Goal: Task Accomplishment & Management: Manage account settings

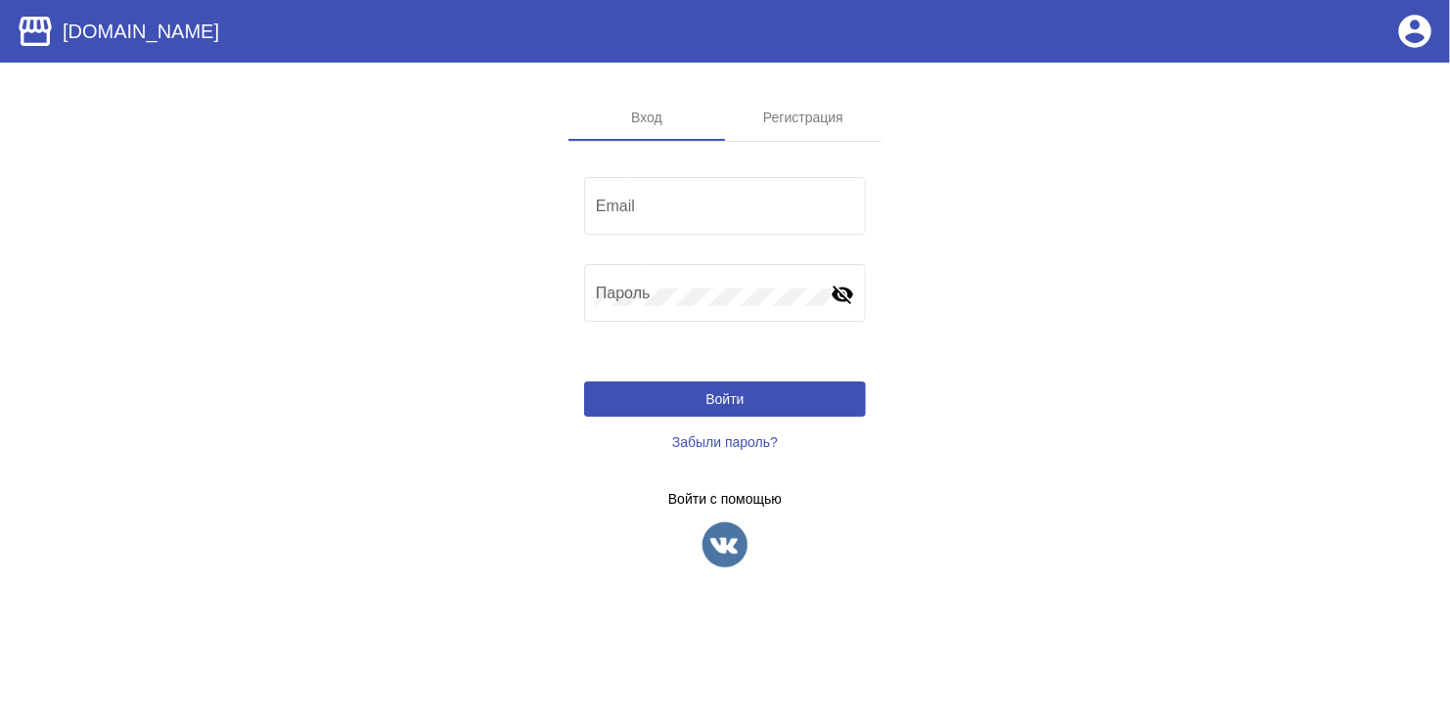
click at [730, 537] on img at bounding box center [725, 544] width 49 height 49
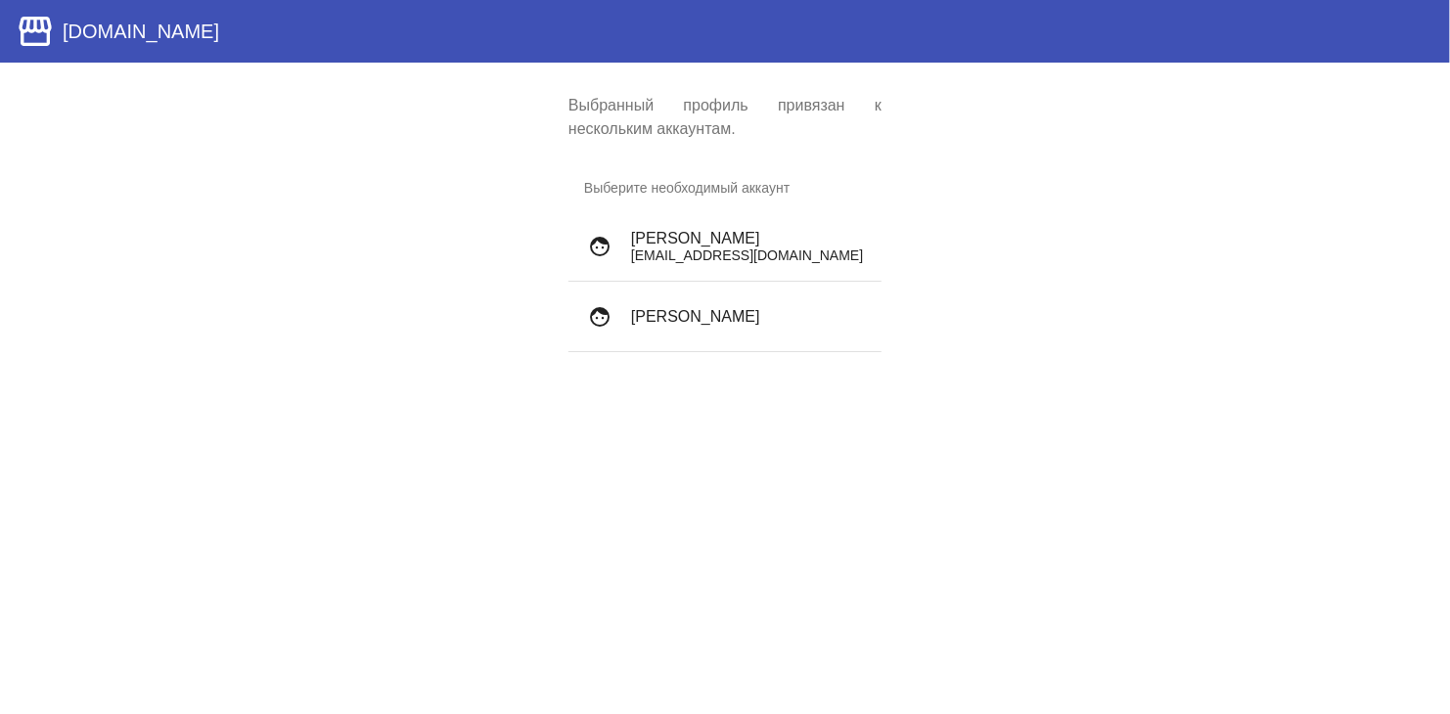
click at [719, 248] on p "diseritex@yandex.ru" at bounding box center [748, 256] width 235 height 16
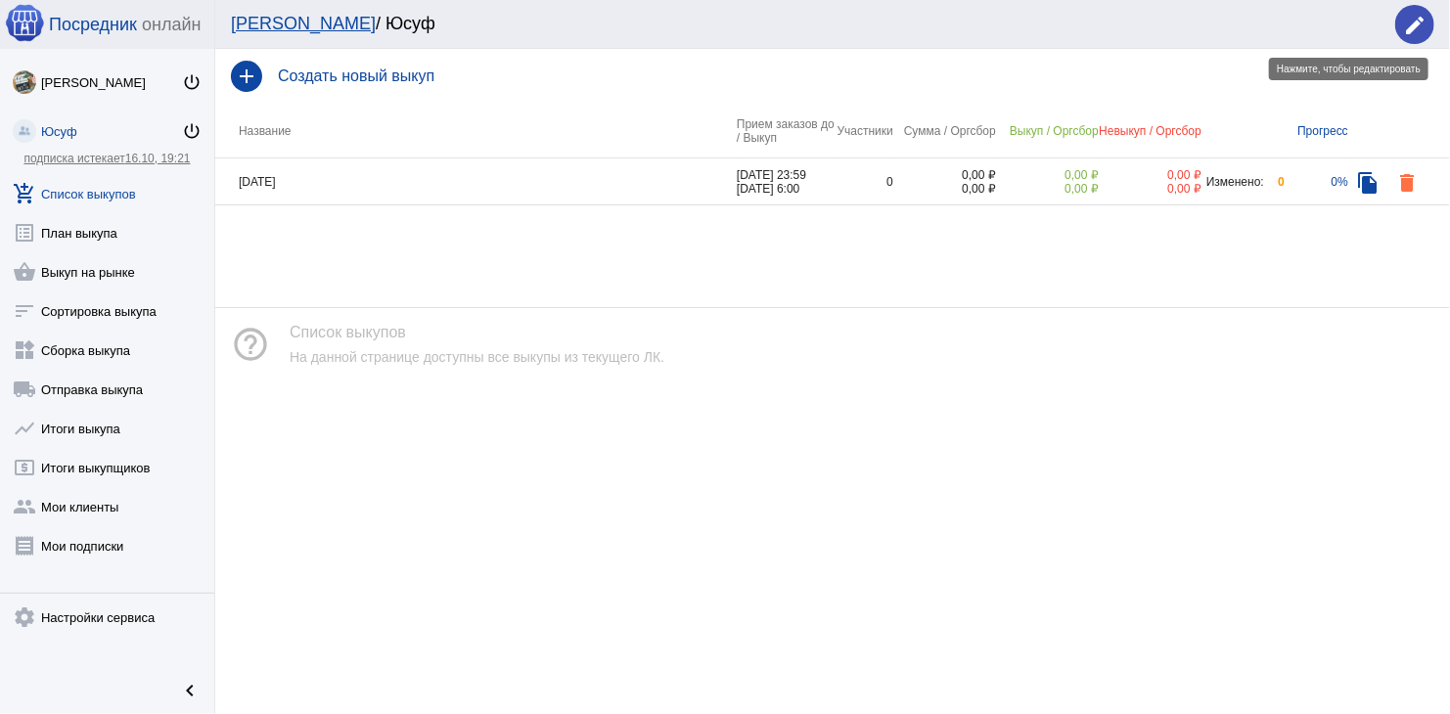
click at [1422, 29] on mat-icon "edit" at bounding box center [1414, 25] width 23 height 23
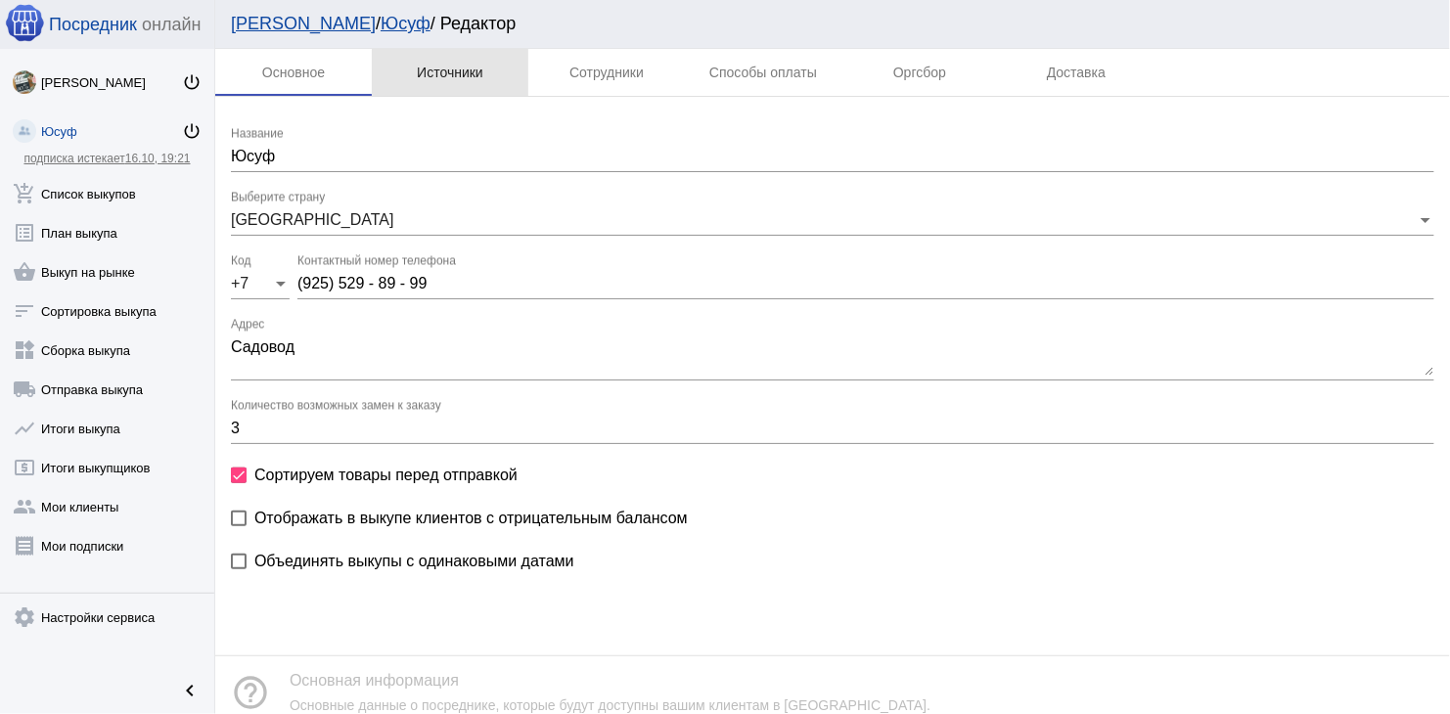
click at [470, 71] on div "Источники" at bounding box center [450, 73] width 67 height 16
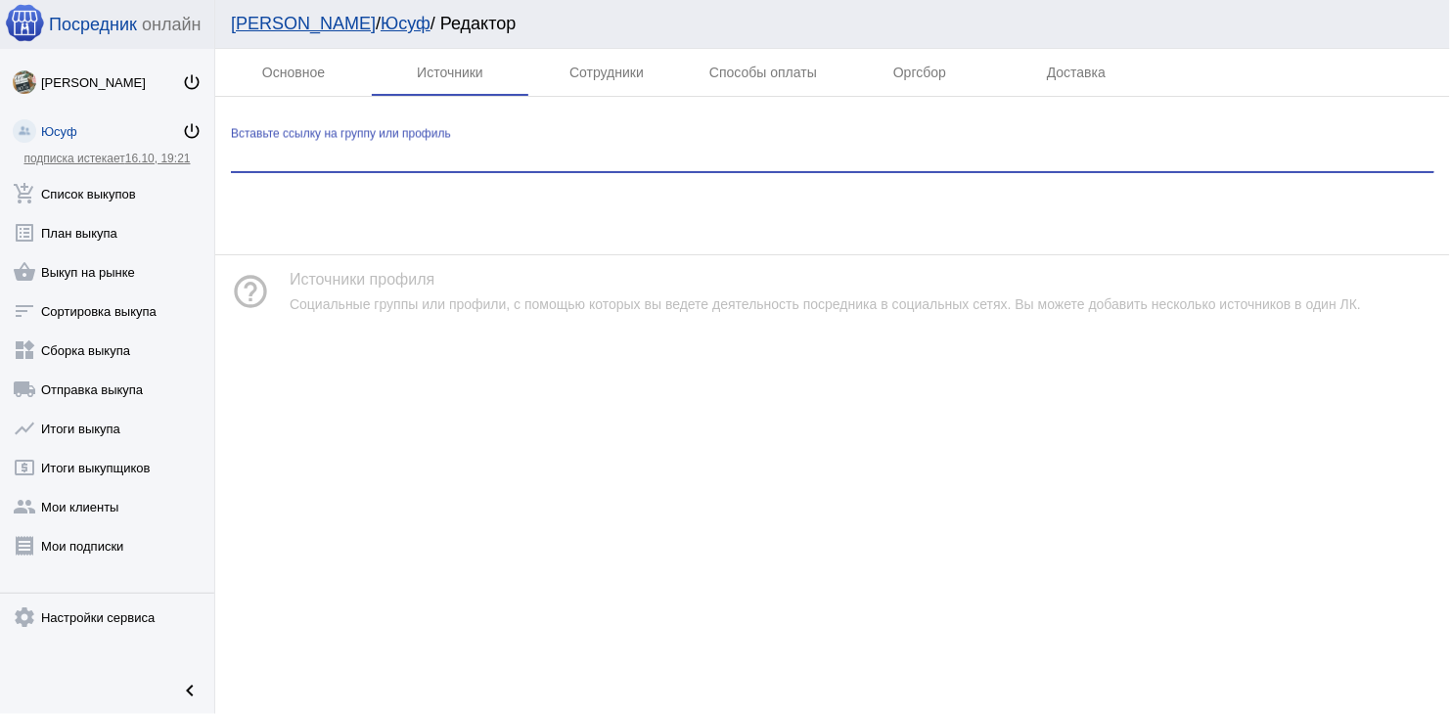
click at [427, 150] on input "Вставьте ссылку на группу или профиль" at bounding box center [832, 157] width 1203 height 18
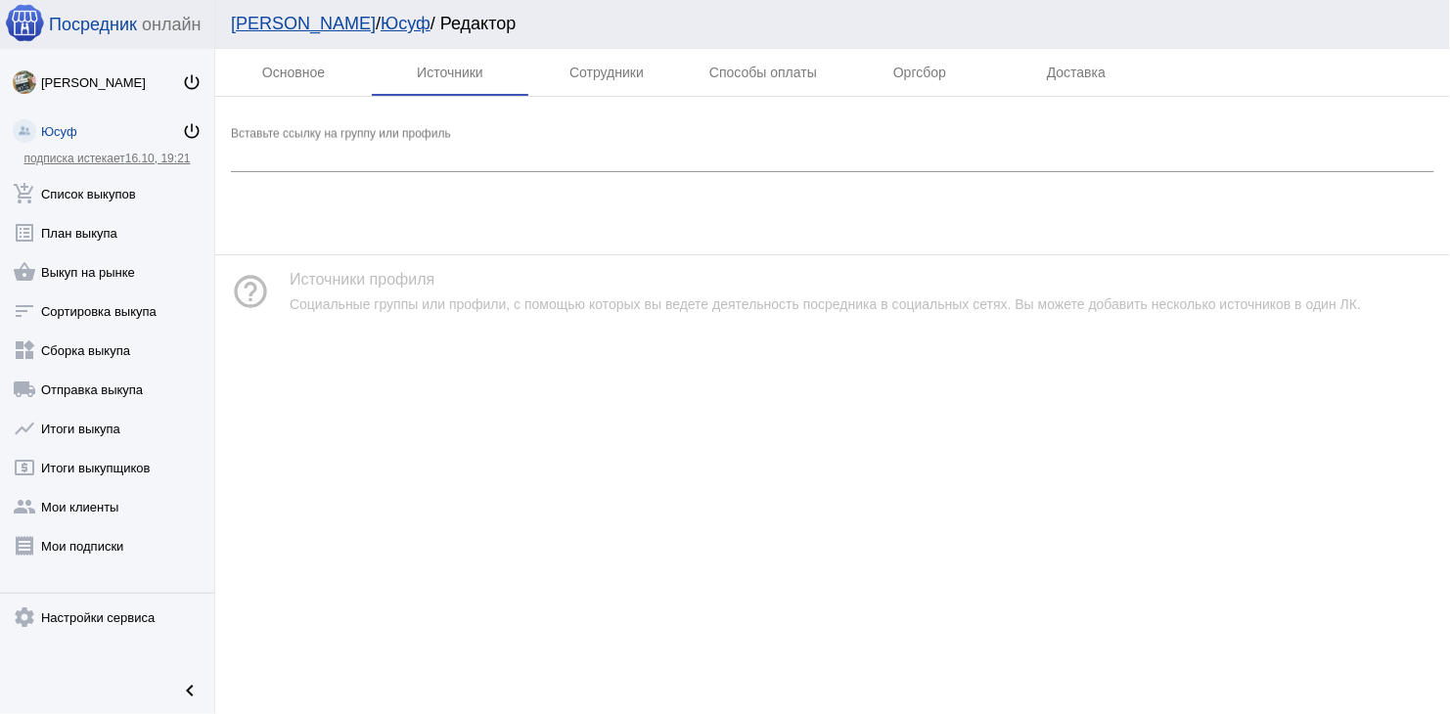
drag, startPoint x: 417, startPoint y: 138, endPoint x: 338, endPoint y: 163, distance: 83.2
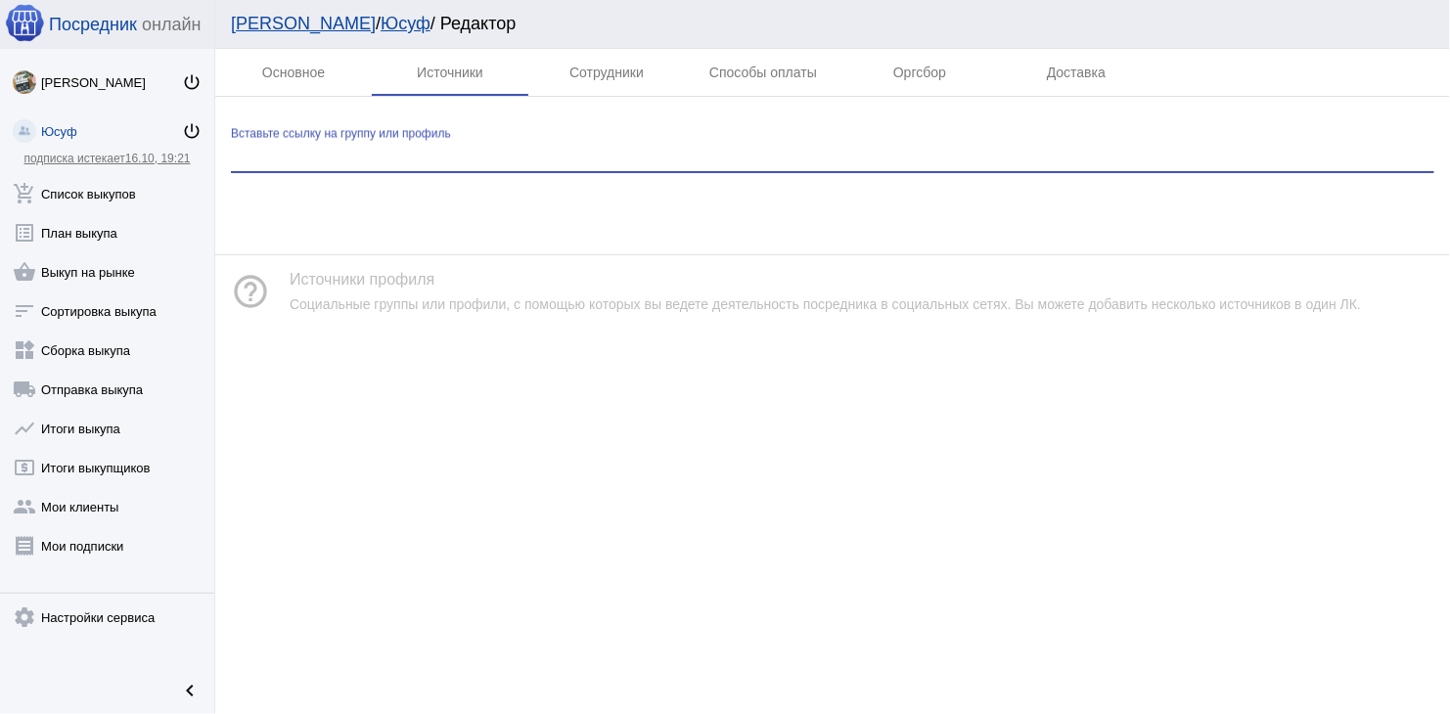
paste input "https://vk.com/club199071590?from=groups"
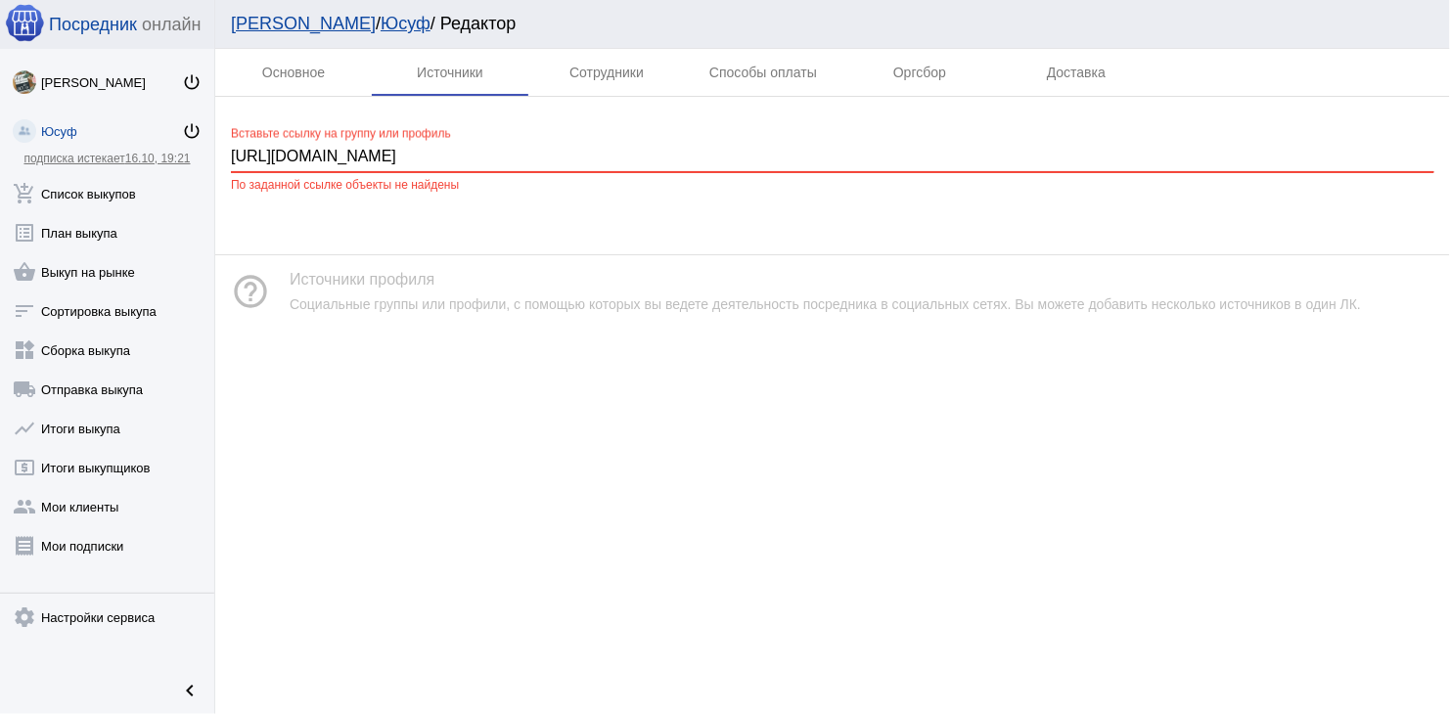
click at [738, 107] on mat-tab-body at bounding box center [832, 160] width 1235 height 126
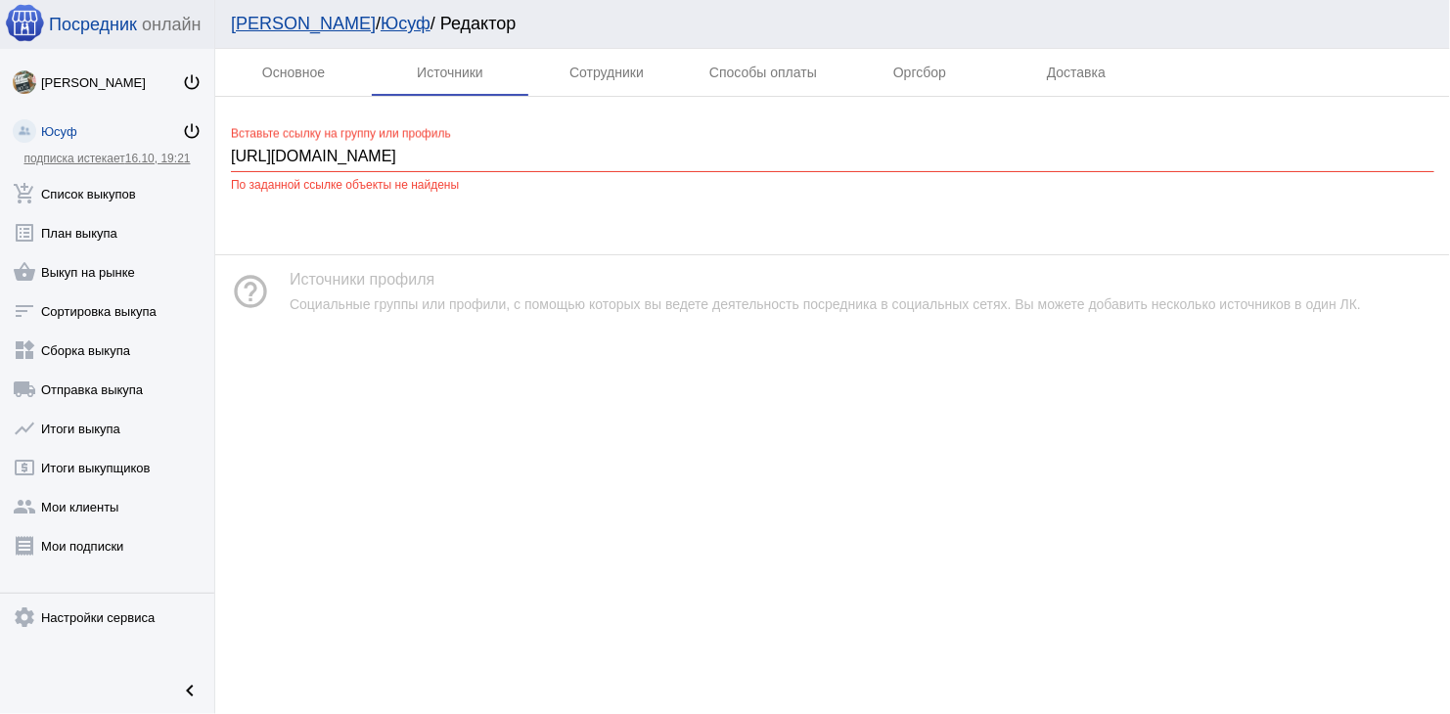
click at [761, 114] on mat-tab-body at bounding box center [832, 160] width 1235 height 126
click at [556, 151] on input "https://vk.com/club199071590?from=groups" at bounding box center [832, 157] width 1203 height 18
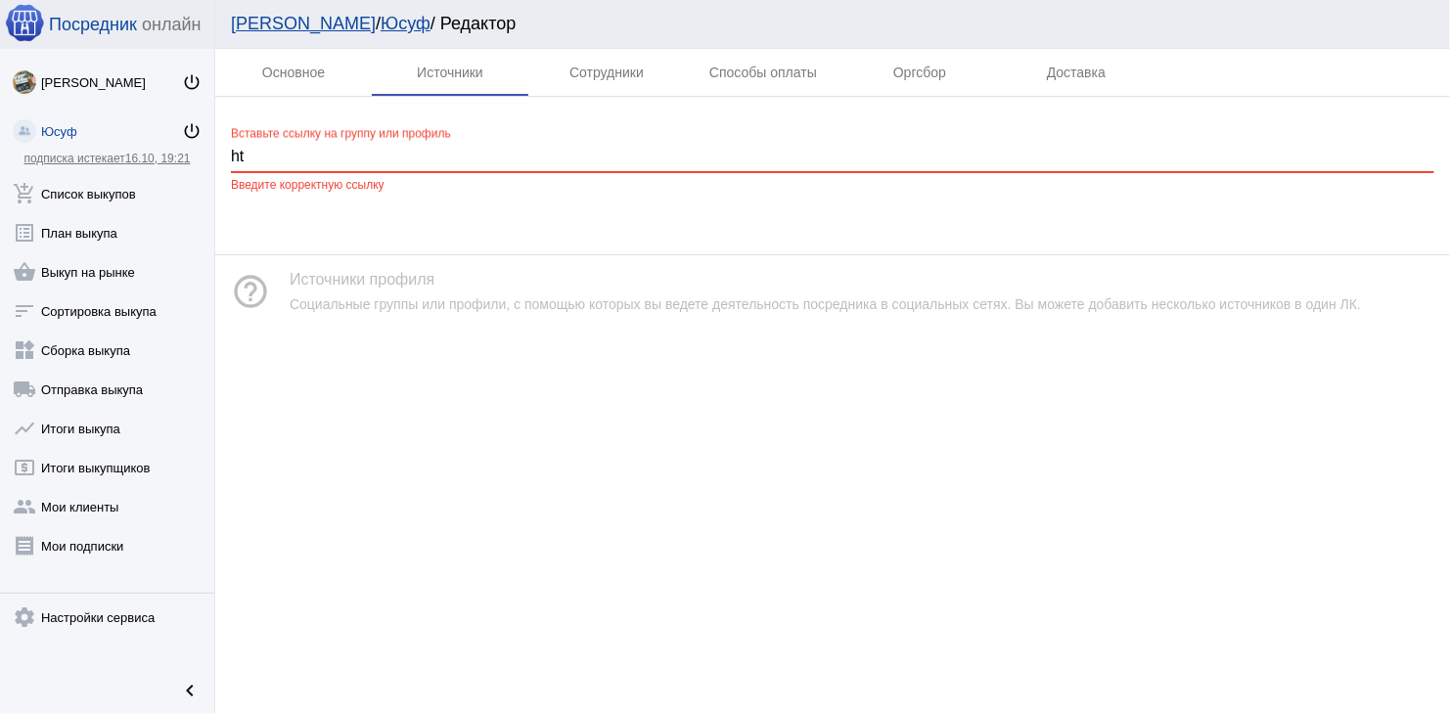
type input "h"
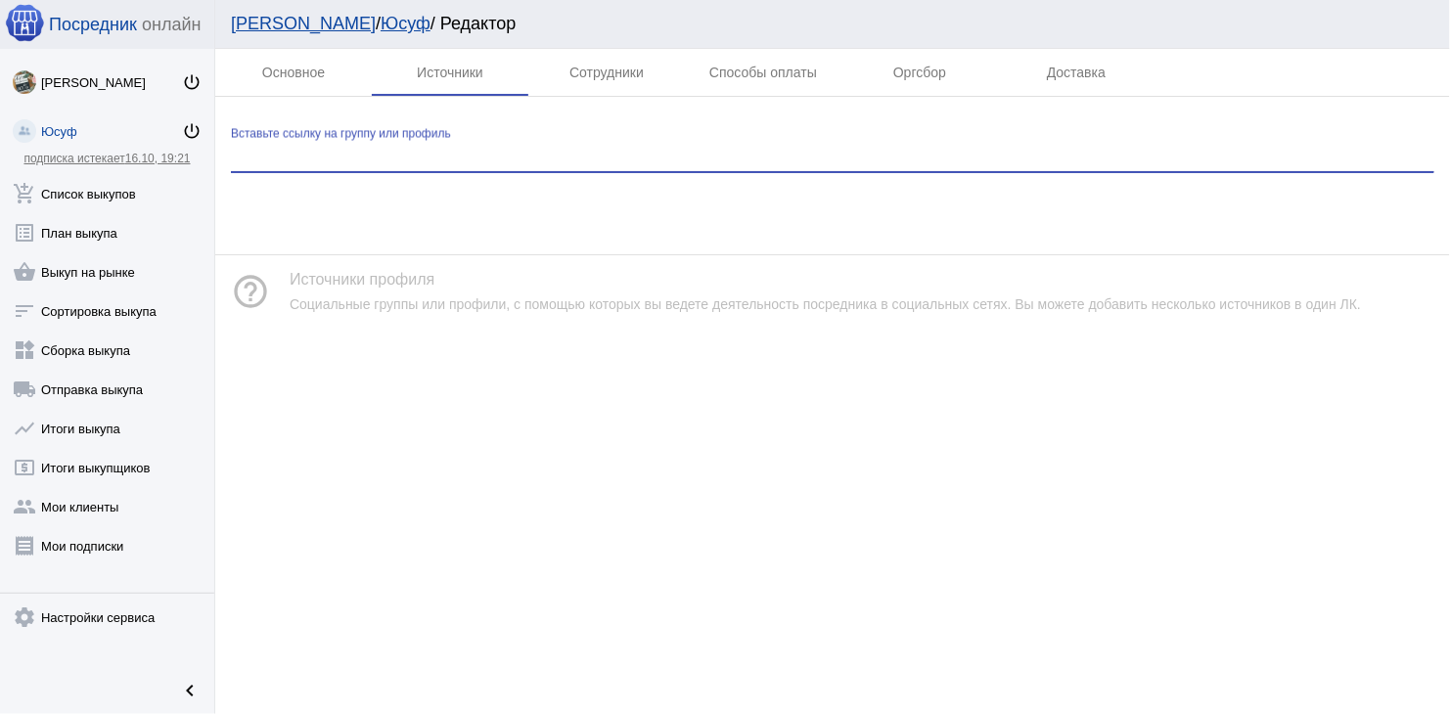
paste input "[URL][DOMAIN_NAME]"
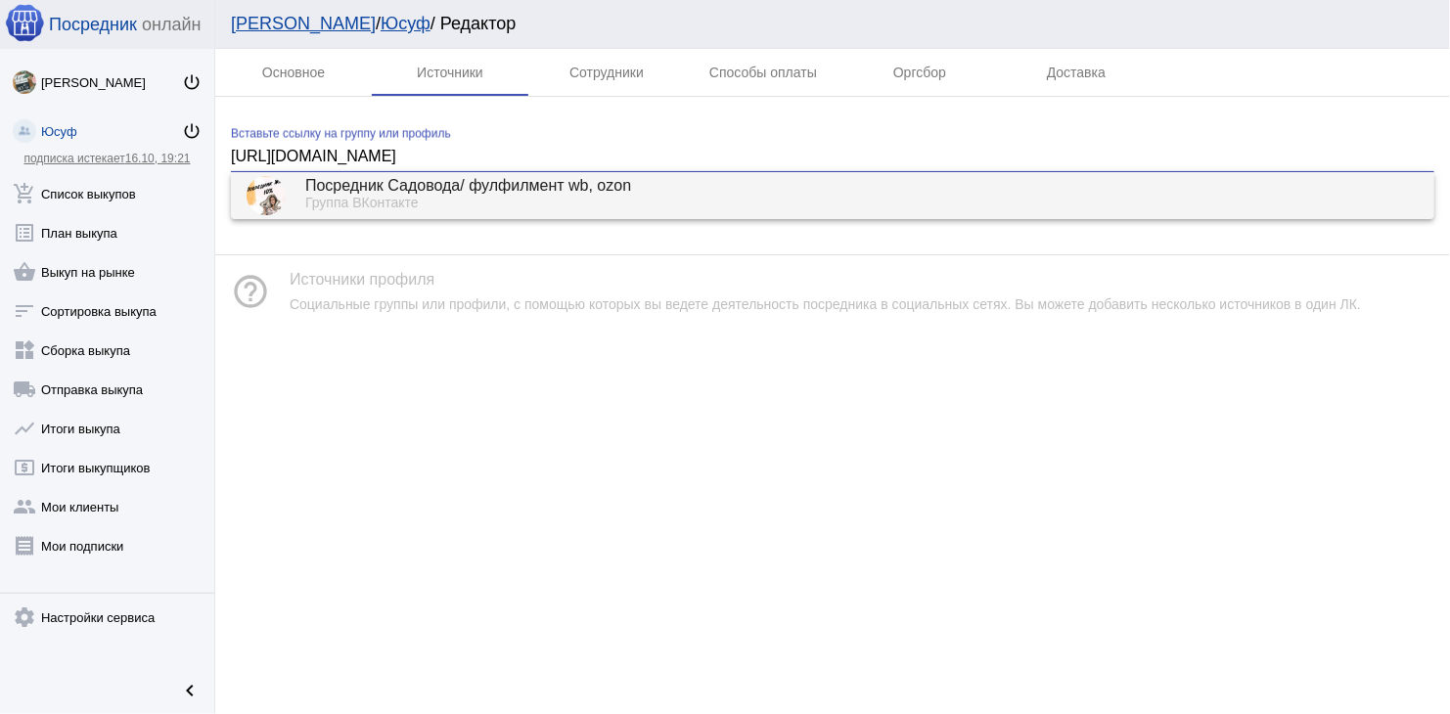
type input "[URL][DOMAIN_NAME]"
click at [412, 196] on div "Группа ВКонтакте" at bounding box center [861, 205] width 1113 height 18
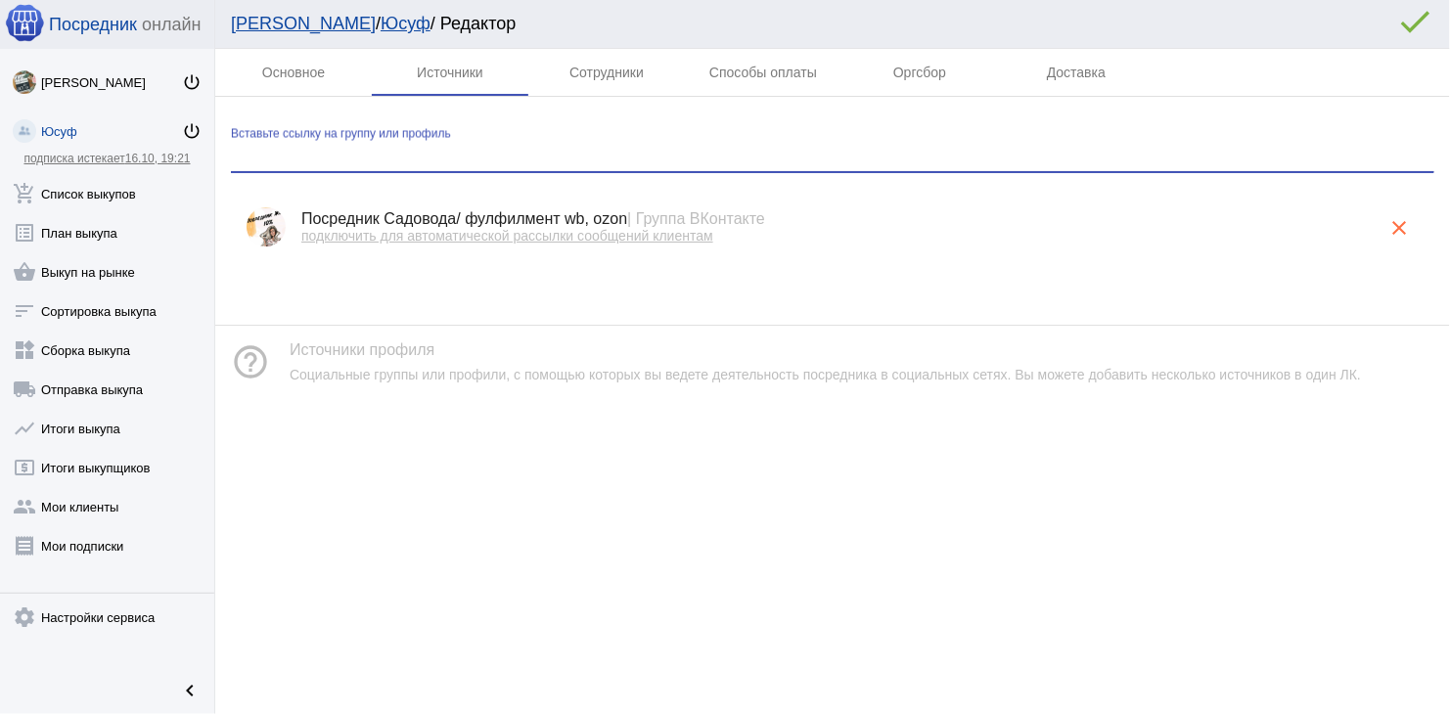
click at [607, 237] on span "подключить для автоматической рассылки сообщений клиентам" at bounding box center [507, 236] width 412 height 16
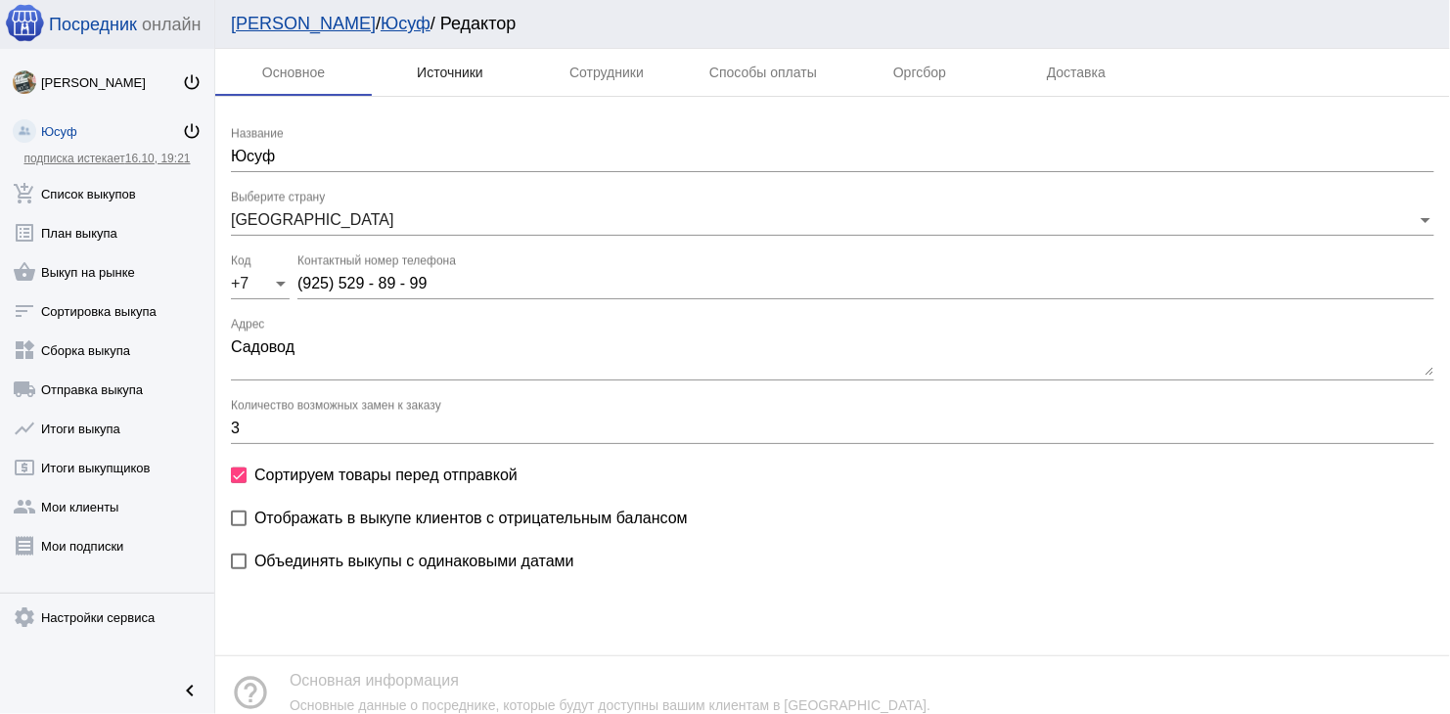
click at [460, 71] on div "Источники" at bounding box center [450, 73] width 67 height 16
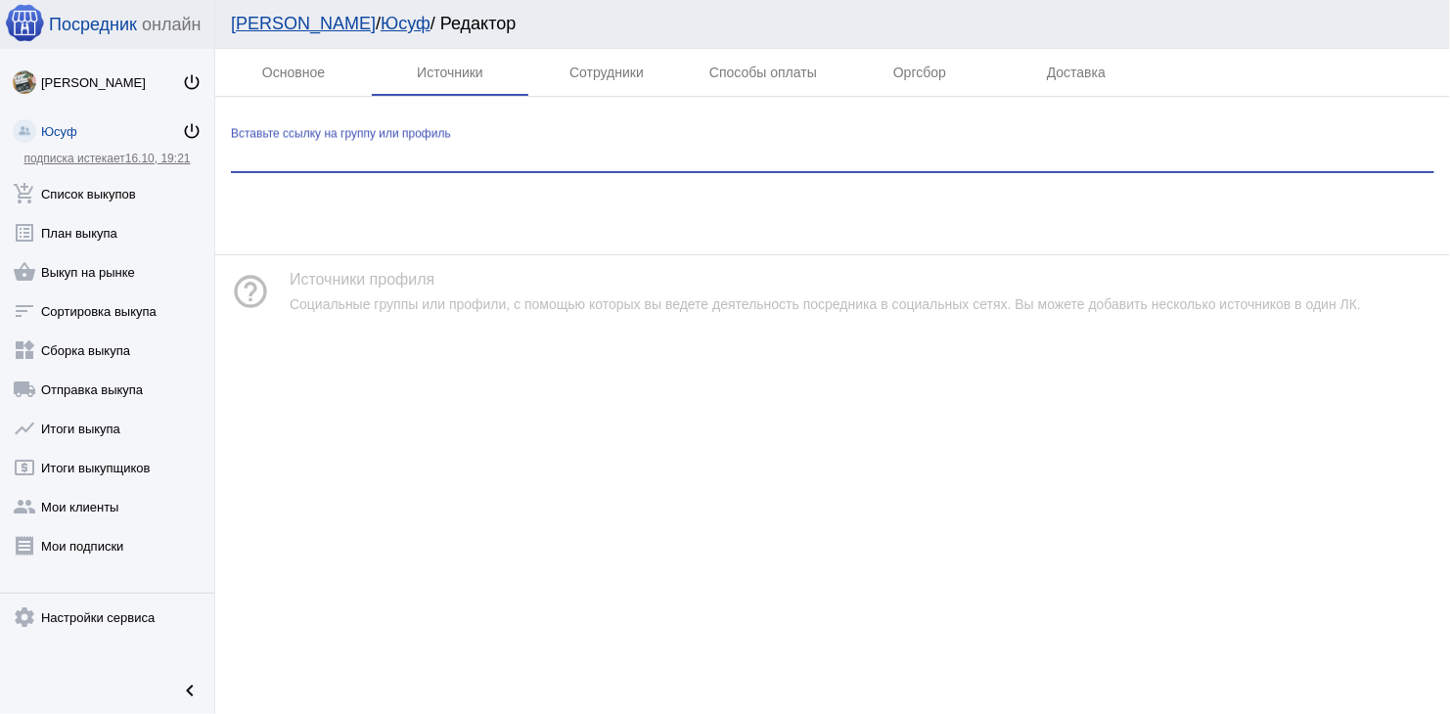
paste input "[URL][DOMAIN_NAME]"
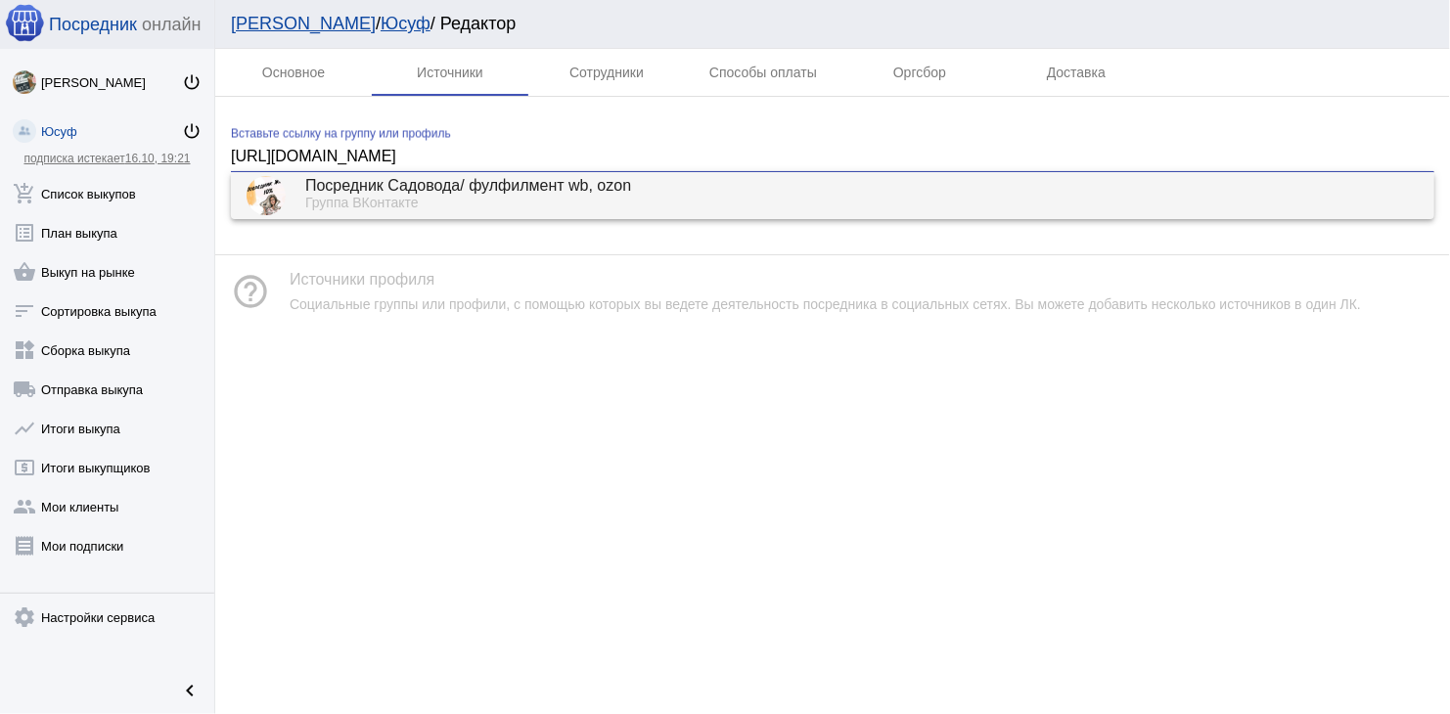
type input "[URL][DOMAIN_NAME]"
click at [479, 200] on div "Группа ВКонтакте" at bounding box center [861, 205] width 1113 height 18
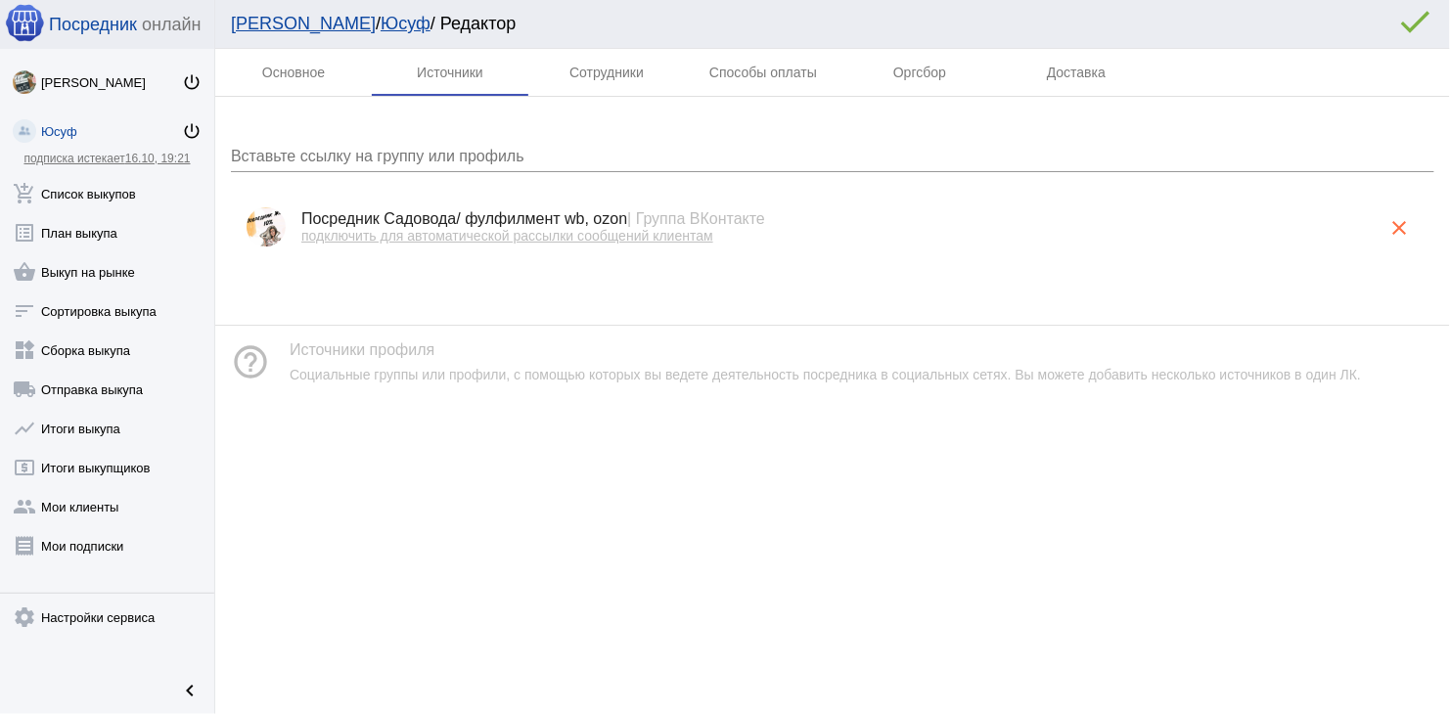
click at [612, 236] on span "подключить для автоматической рассылки сообщений клиентам" at bounding box center [507, 236] width 412 height 16
